Goal: Navigation & Orientation: Find specific page/section

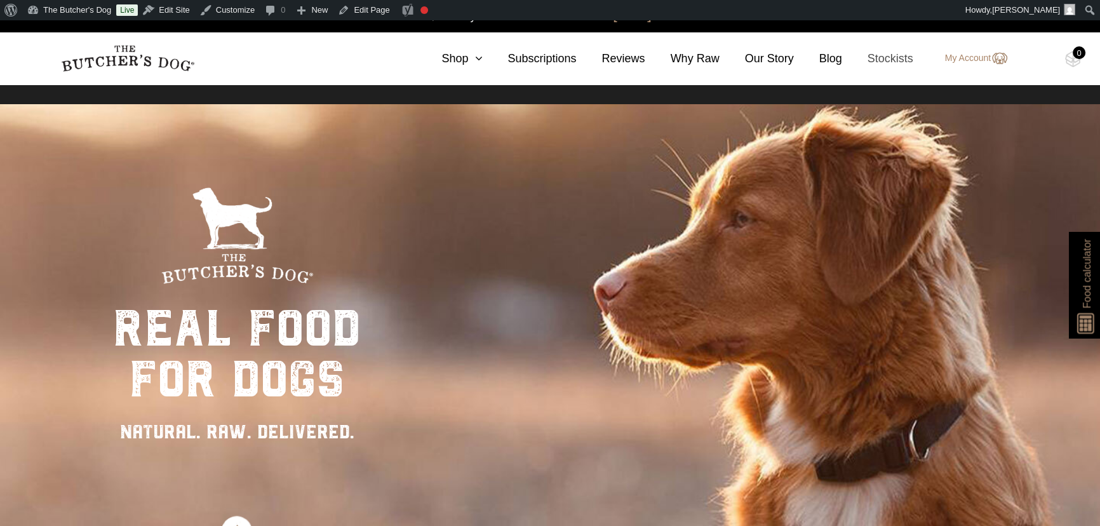
click at [884, 58] on link "Stockists" at bounding box center [877, 58] width 71 height 17
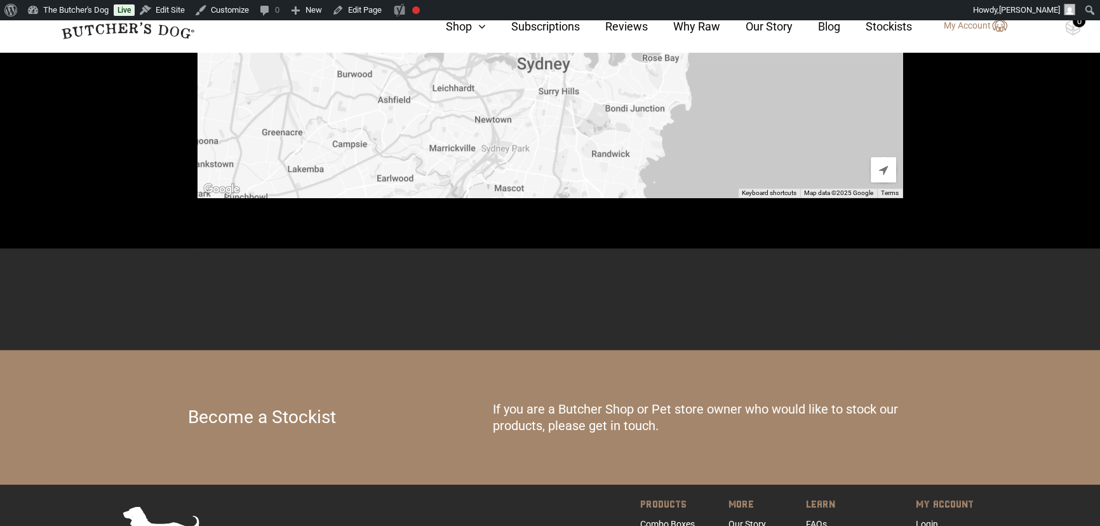
scroll to position [821, 0]
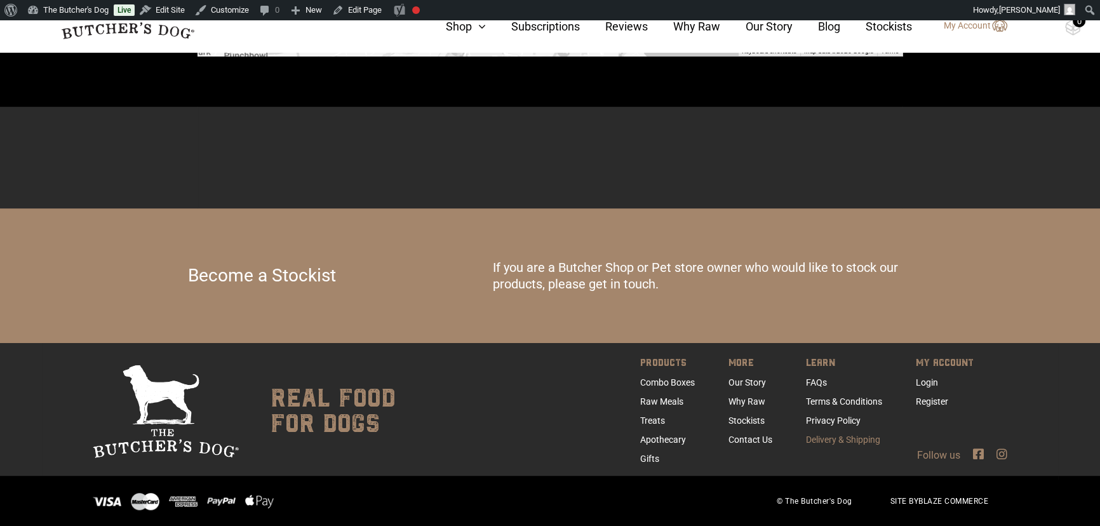
click at [847, 436] on link "Delivery & Shipping" at bounding box center [843, 439] width 74 height 10
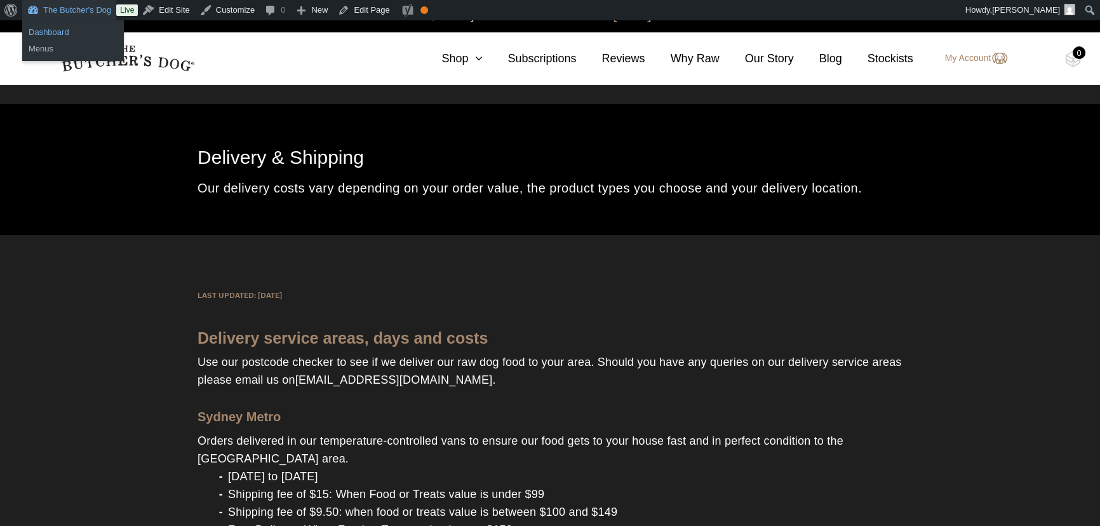
click at [52, 32] on link "Dashboard" at bounding box center [73, 32] width 102 height 17
